Goal: Information Seeking & Learning: Find specific page/section

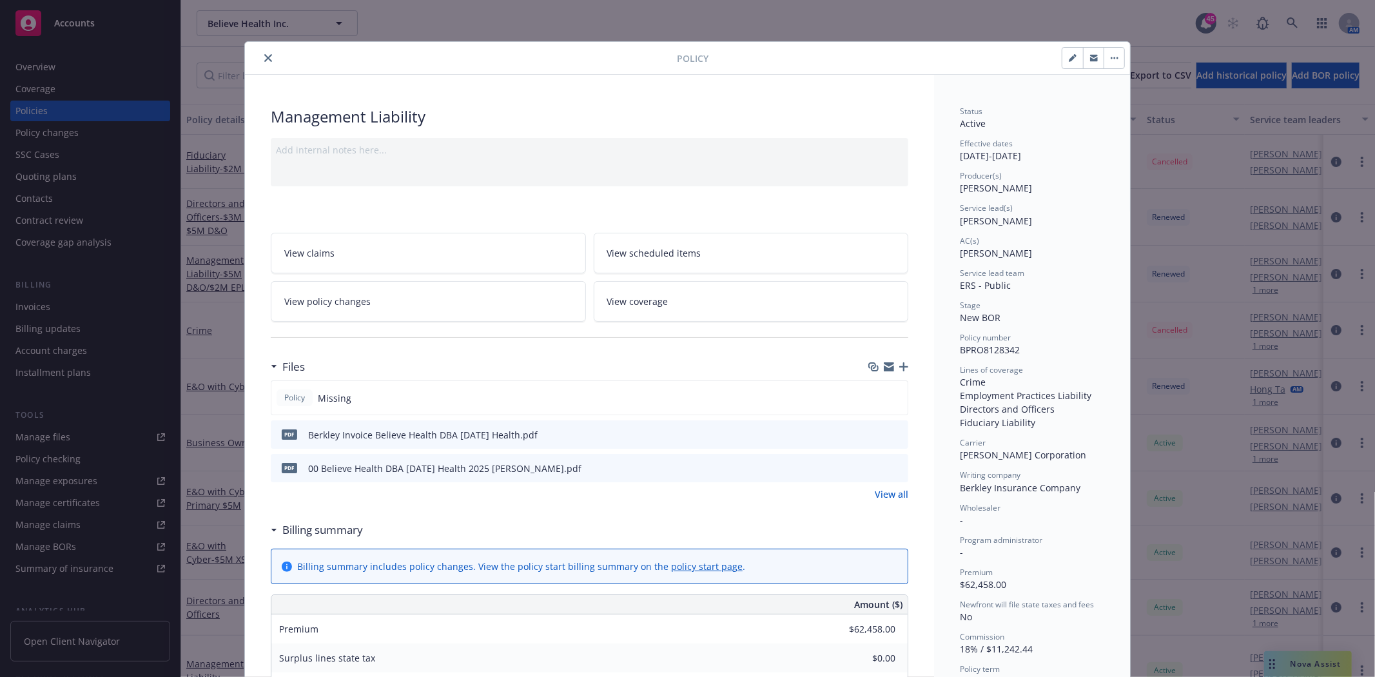
scroll to position [39, 0]
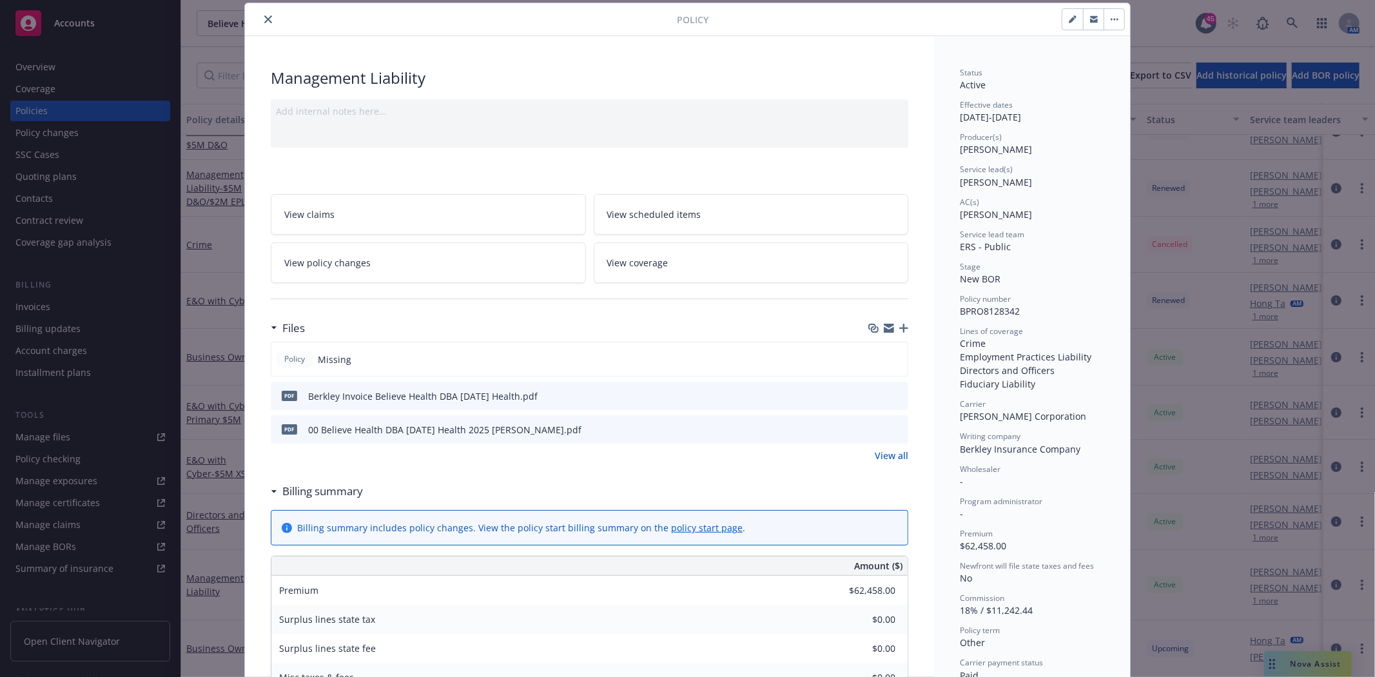
click at [264, 21] on icon "close" at bounding box center [268, 19] width 8 height 8
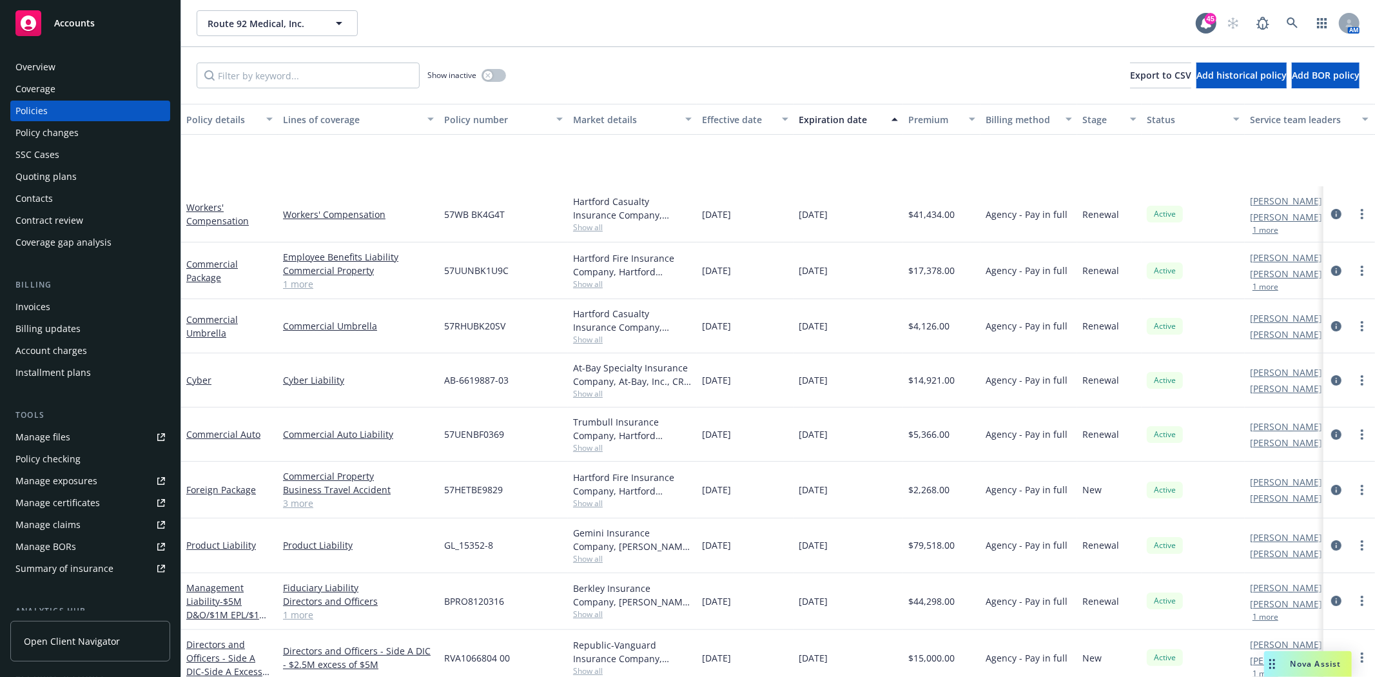
scroll to position [131, 0]
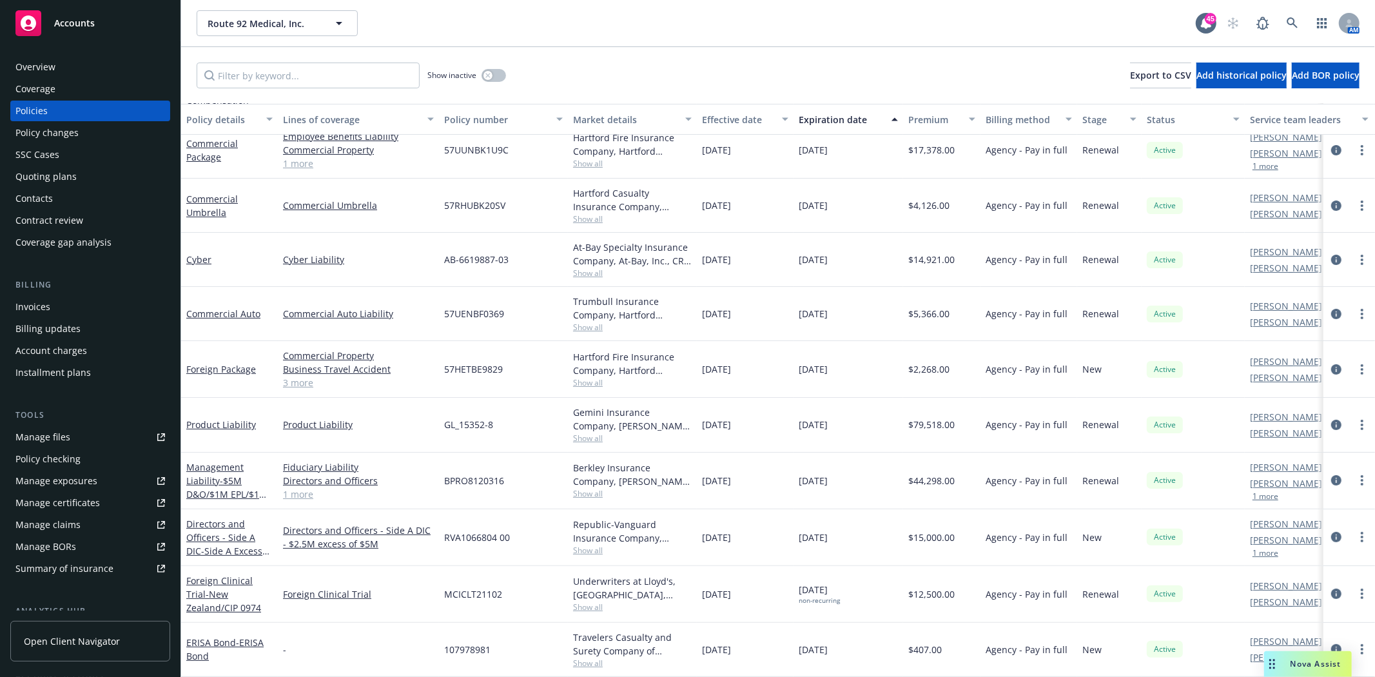
click at [42, 172] on div "Quoting plans" at bounding box center [45, 176] width 61 height 21
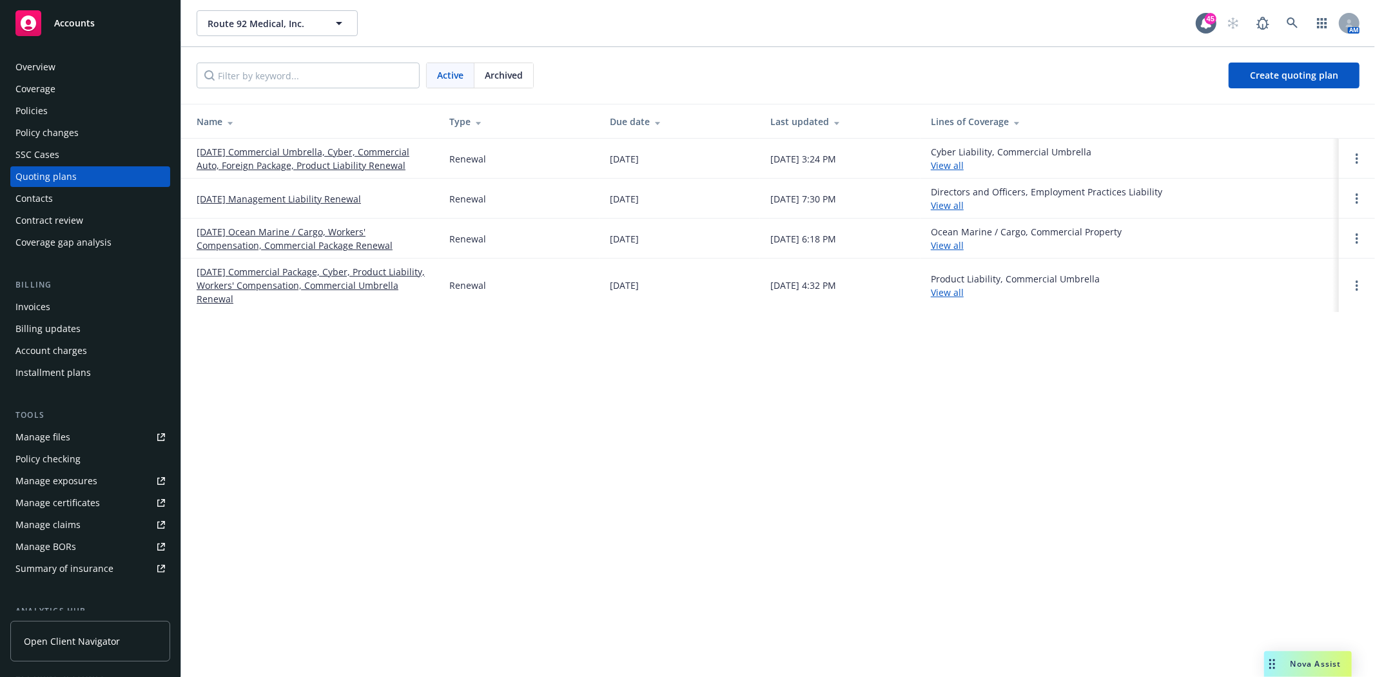
click at [521, 75] on span "Archived" at bounding box center [504, 75] width 38 height 14
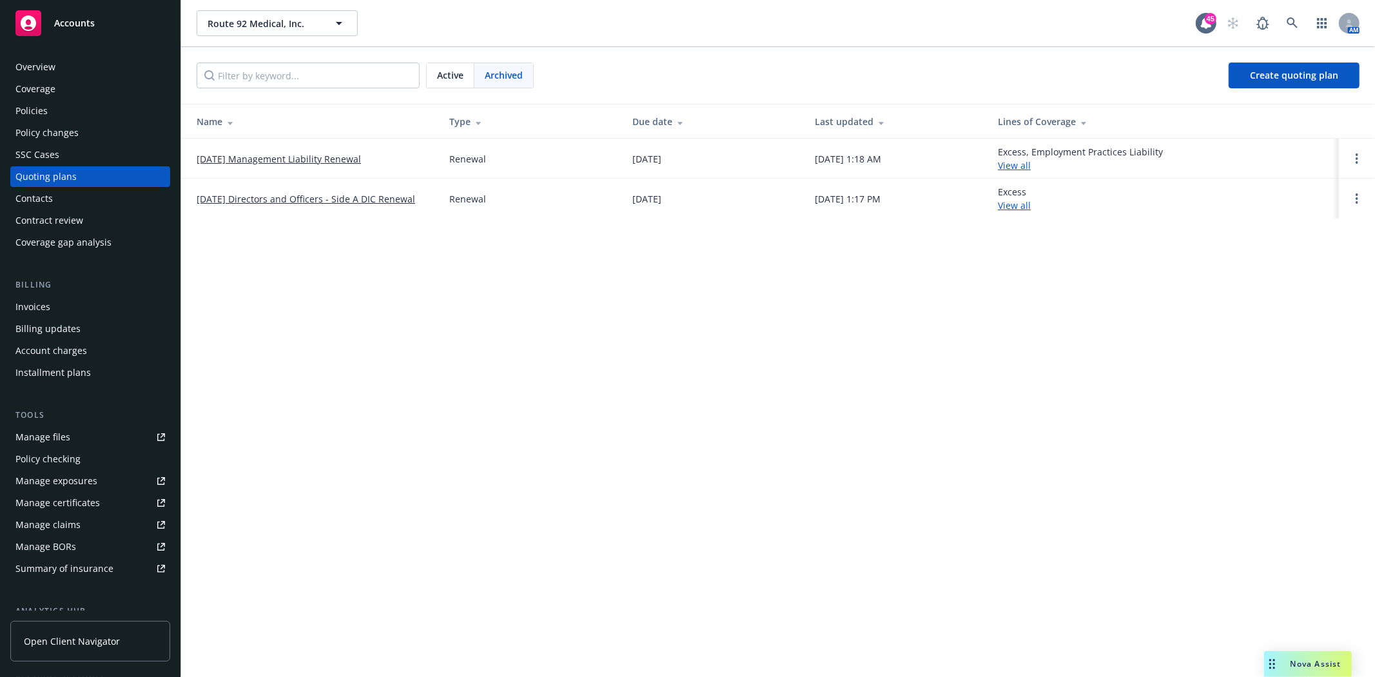
click at [445, 86] on div "Active" at bounding box center [451, 75] width 48 height 24
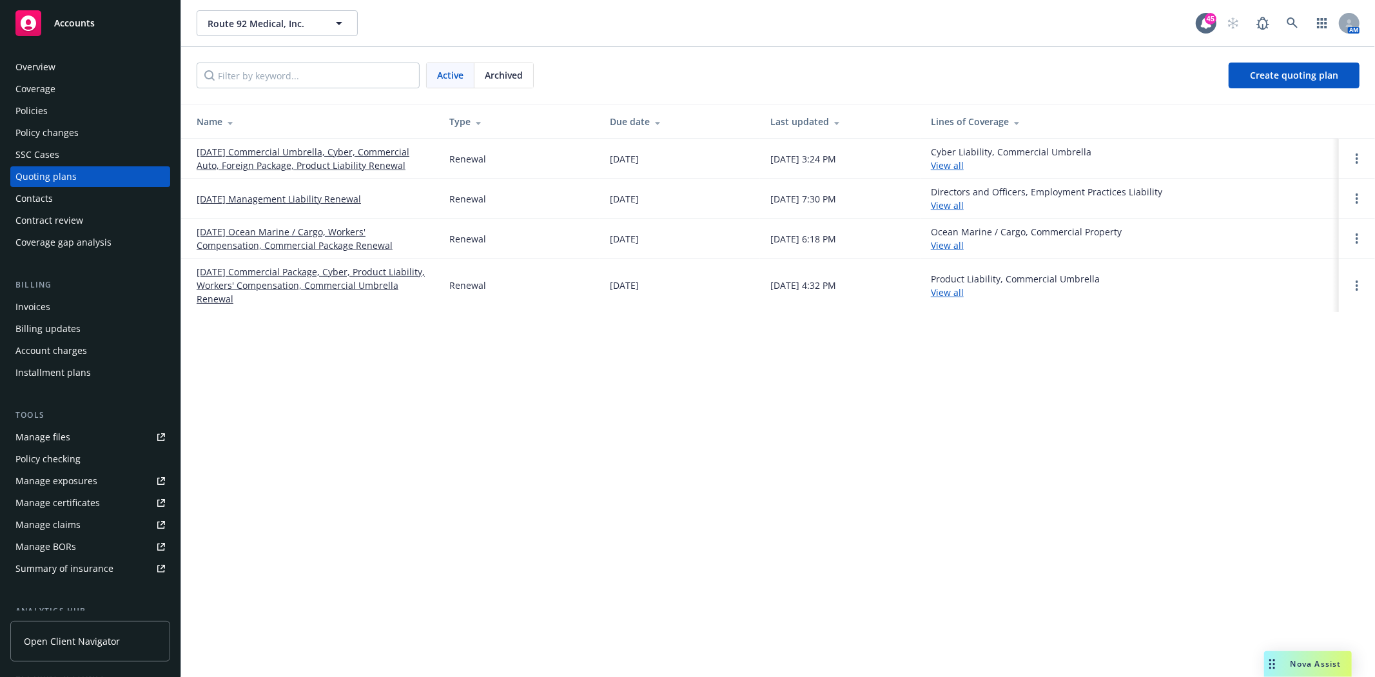
click at [262, 195] on link "10/01/25 Management Liability Renewal" at bounding box center [279, 199] width 164 height 14
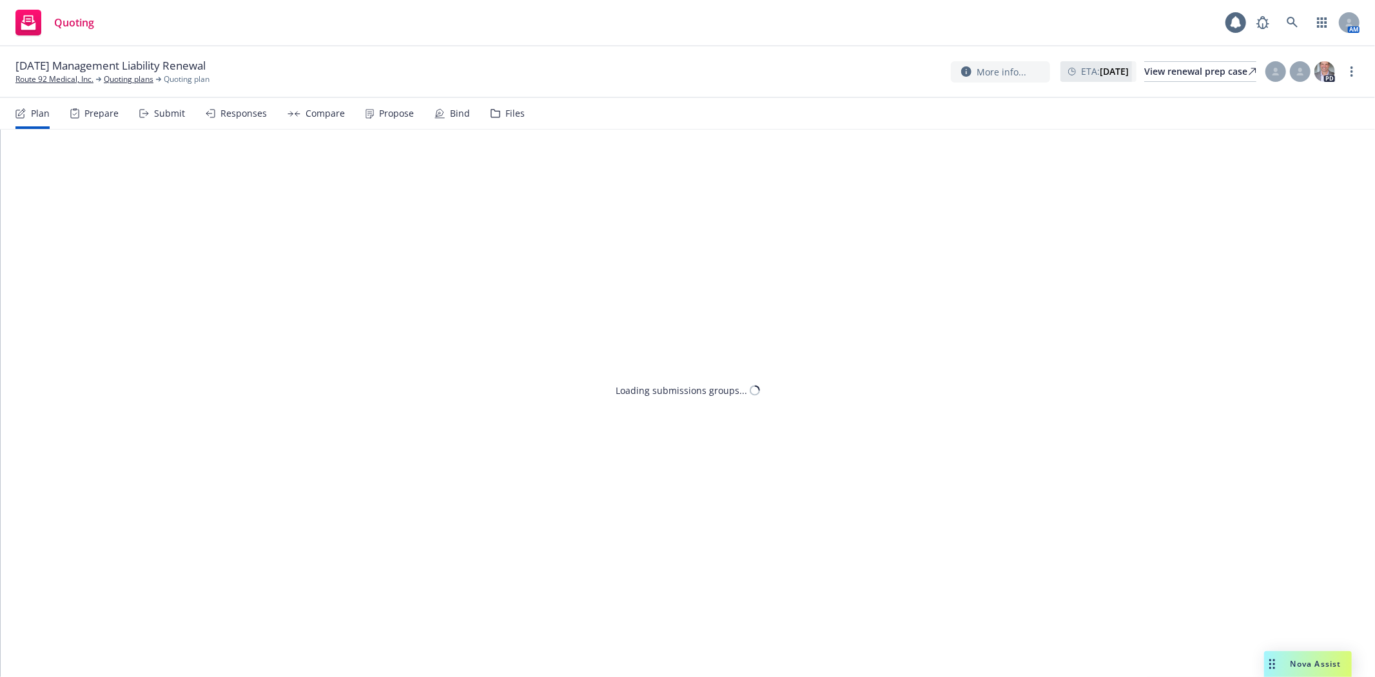
click at [513, 111] on div "Files" at bounding box center [514, 113] width 19 height 10
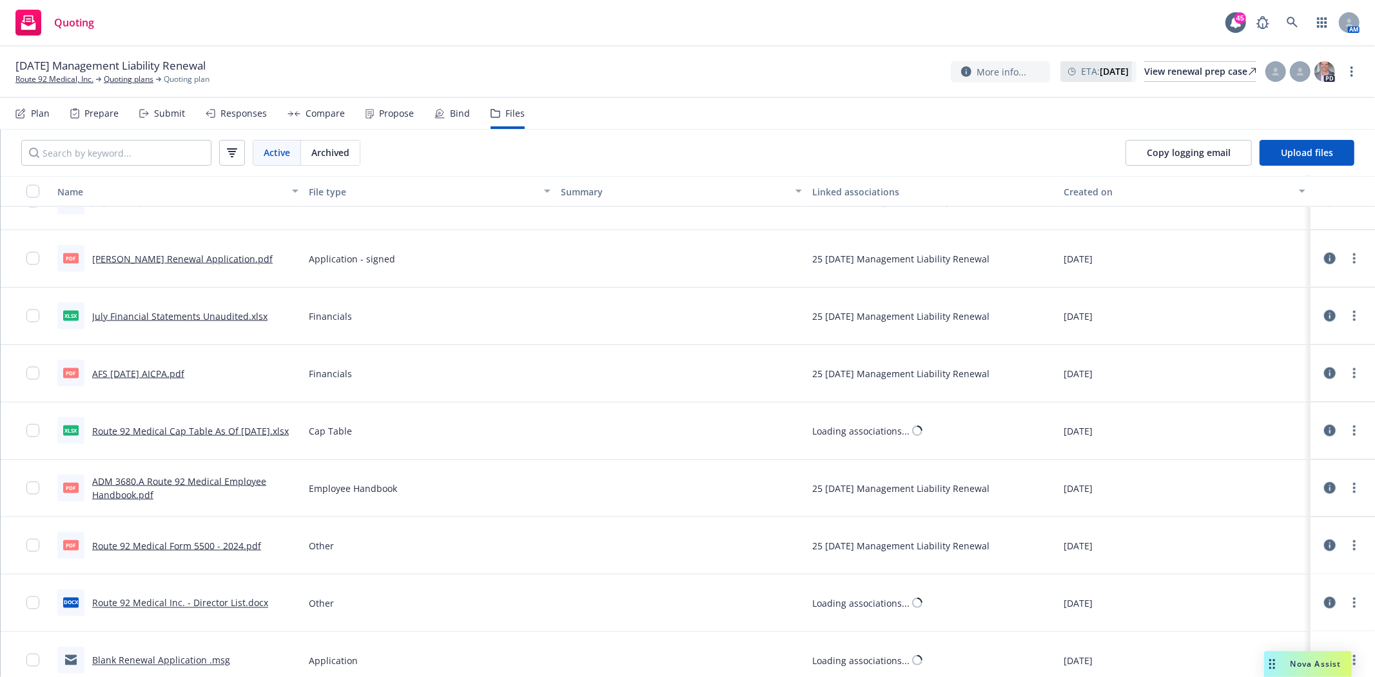
scroll to position [1693, 0]
